Goal: Find specific fact: Find specific fact

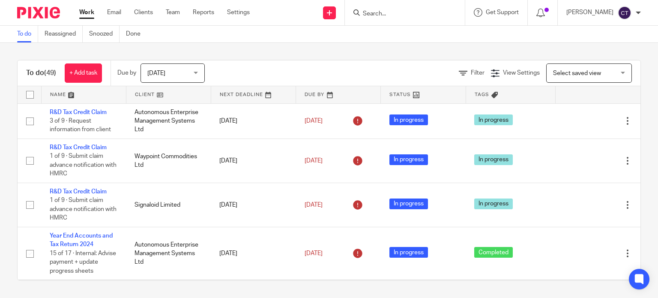
click at [372, 12] on input "Search" at bounding box center [400, 14] width 77 height 8
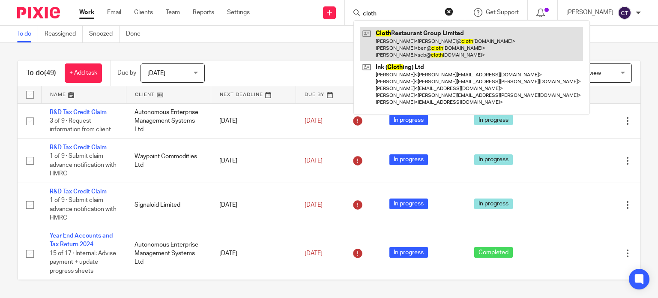
type input "cloth"
click at [422, 36] on link at bounding box center [471, 44] width 223 height 34
click at [404, 35] on link at bounding box center [471, 44] width 223 height 34
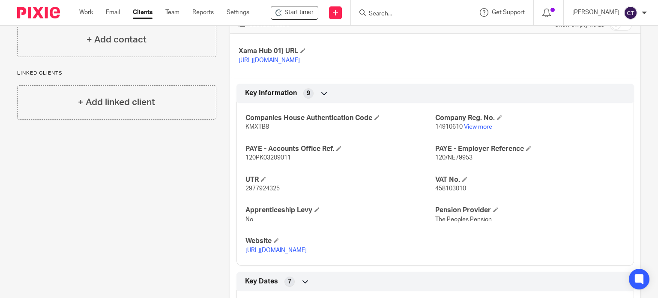
scroll to position [300, 0]
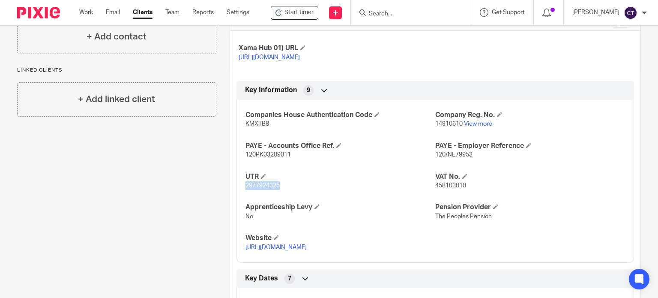
drag, startPoint x: 283, startPoint y: 194, endPoint x: 239, endPoint y: 195, distance: 43.7
click at [239, 195] on div "Companies House Authentication Code KMXTB8 Company Reg. No. 14910610 View more …" at bounding box center [434, 177] width 397 height 169
copy span "2977924325"
